Goal: Information Seeking & Learning: Learn about a topic

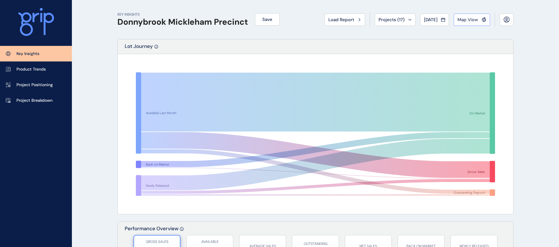
click at [473, 19] on span "Map View" at bounding box center [468, 20] width 21 height 6
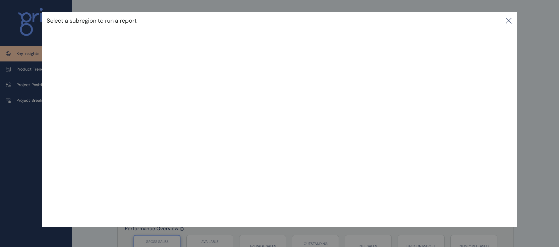
click at [517, 18] on div "Select a subregion to run a report" at bounding box center [279, 21] width 475 height 18
click at [511, 22] on icon at bounding box center [509, 20] width 7 height 7
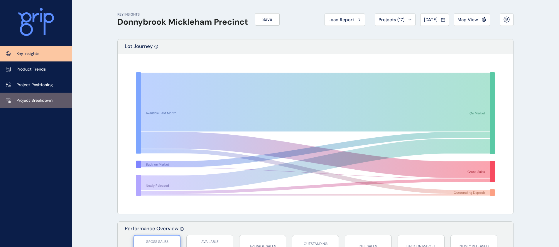
click at [32, 97] on p "Project Breakdown" at bounding box center [34, 100] width 36 height 6
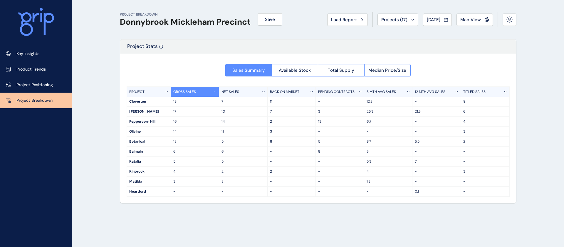
click at [245, 19] on h1 "Donnybrook Mickleham Precinct" at bounding box center [185, 22] width 131 height 10
click at [342, 17] on span "Load Report" at bounding box center [344, 20] width 26 height 6
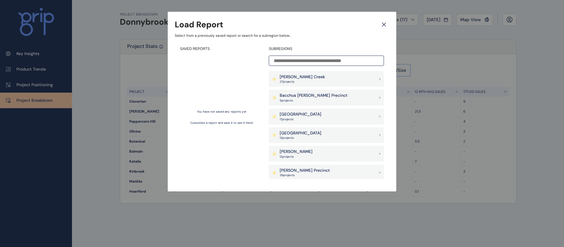
click at [313, 65] on input at bounding box center [326, 60] width 115 height 10
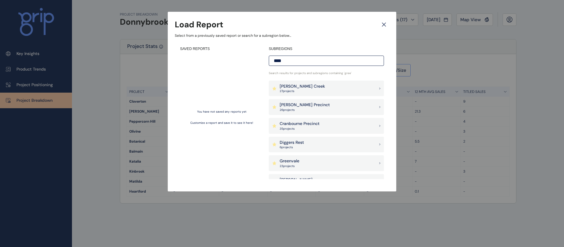
type input "****"
click at [291, 164] on p "23 project s" at bounding box center [290, 166] width 20 height 4
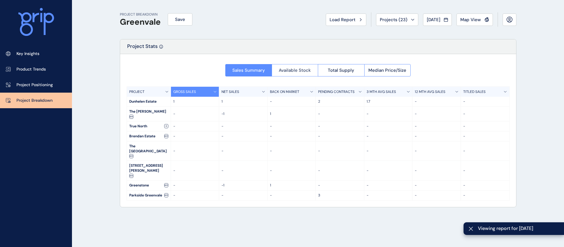
click at [304, 68] on span "Available Stock" at bounding box center [295, 70] width 32 height 6
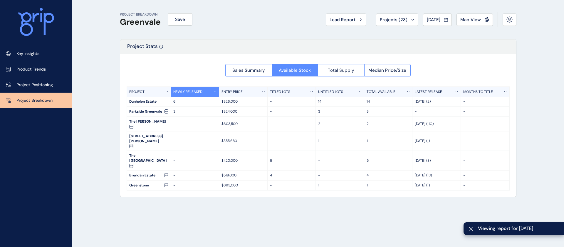
click at [348, 75] on button "Total Supply" at bounding box center [341, 70] width 46 height 12
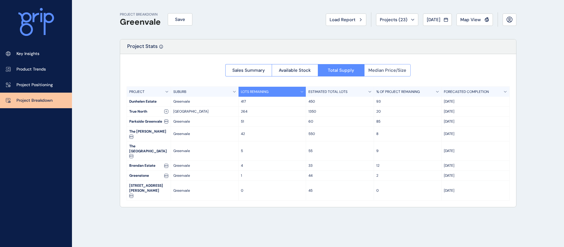
click at [381, 70] on span "Median Price/Size" at bounding box center [387, 70] width 38 height 6
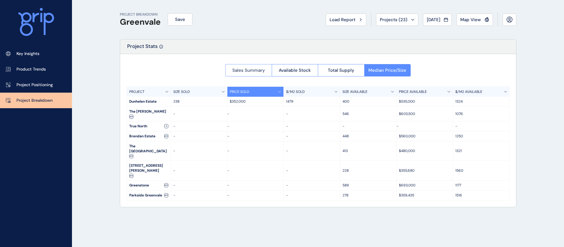
click at [242, 70] on span "Sales Summary" at bounding box center [248, 70] width 33 height 6
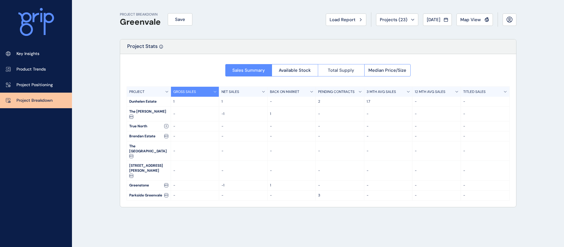
click at [334, 73] on button "Total Supply" at bounding box center [341, 70] width 46 height 12
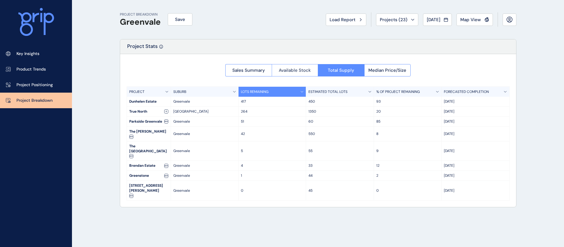
click at [293, 72] on span "Available Stock" at bounding box center [295, 70] width 32 height 6
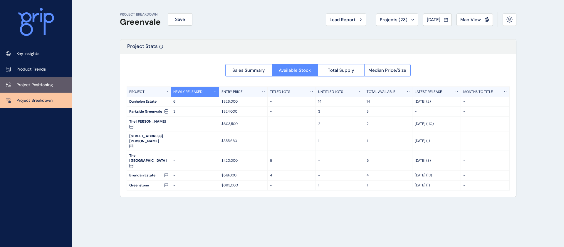
click at [33, 84] on p "Project Positioning" at bounding box center [34, 85] width 36 height 6
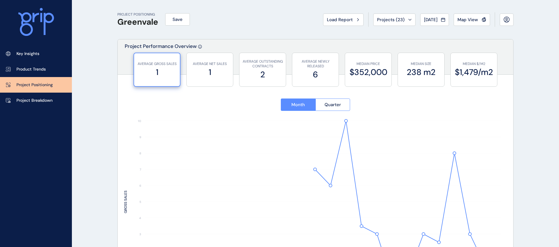
type input "**********"
click at [40, 67] on p "Product Trends" at bounding box center [30, 69] width 29 height 6
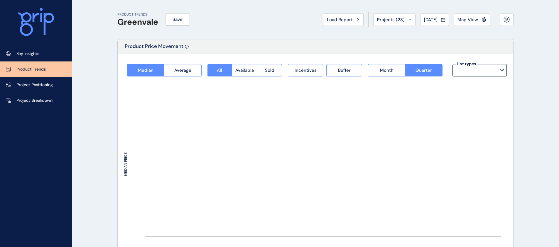
type input "**********"
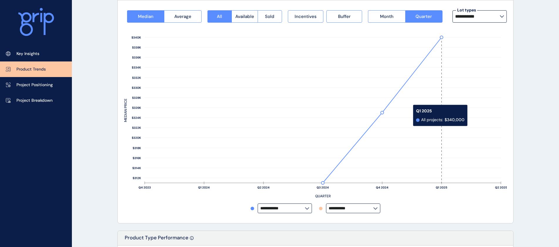
scroll to position [119, 0]
